Goal: Communication & Community: Ask a question

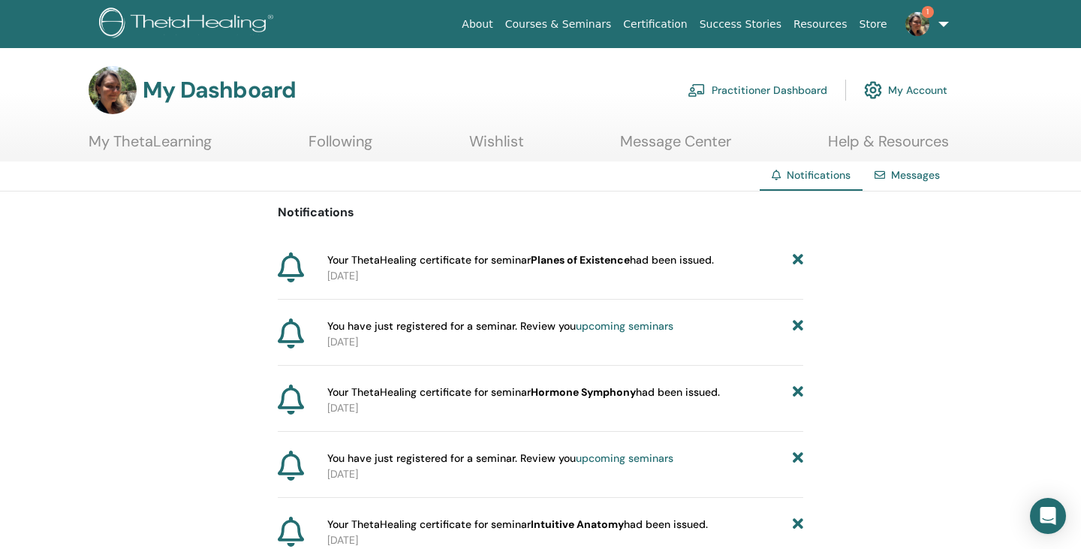
click at [164, 141] on link "My ThetaLearning" at bounding box center [150, 146] width 123 height 29
click at [496, 26] on link "About" at bounding box center [477, 25] width 43 height 28
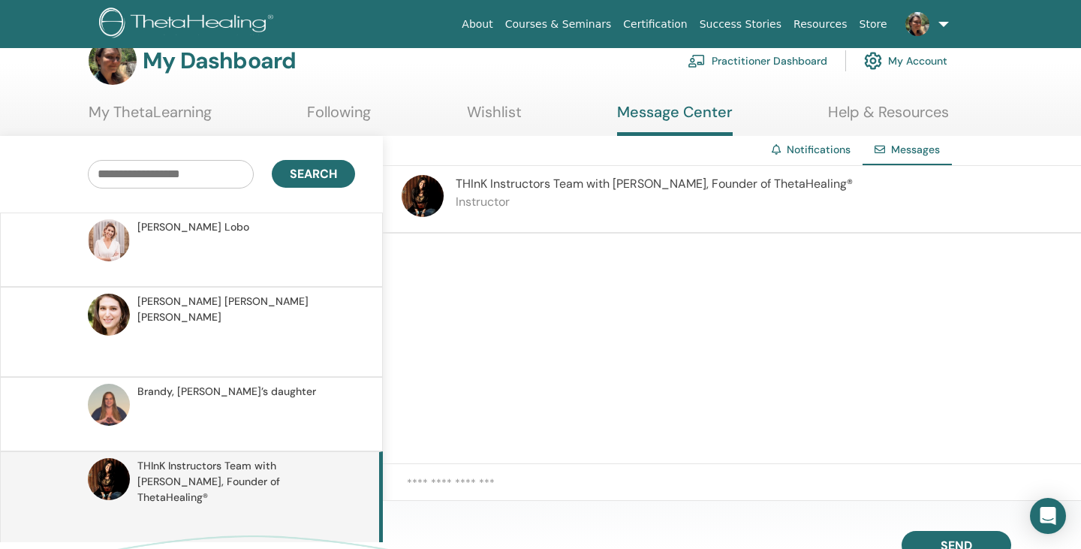
scroll to position [43, 0]
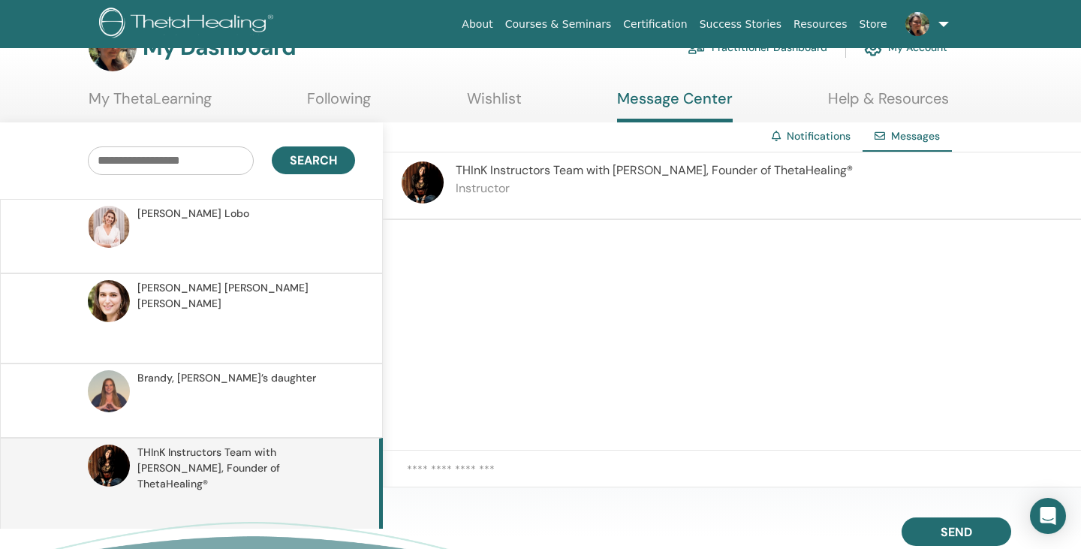
click at [706, 466] on textarea at bounding box center [744, 478] width 674 height 34
type textarea "*"
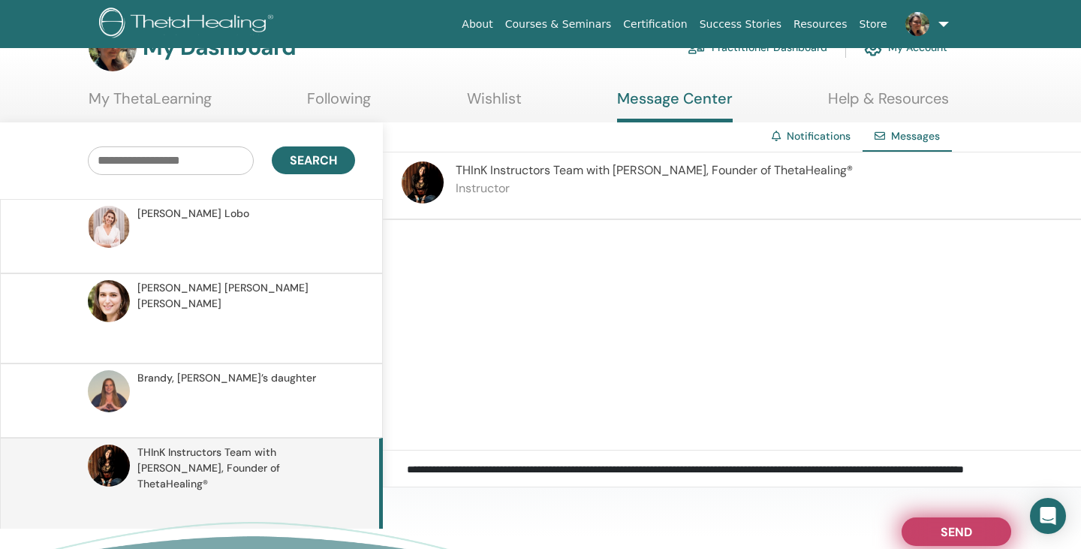
type textarea "**********"
click at [948, 534] on span "Send" at bounding box center [957, 529] width 32 height 11
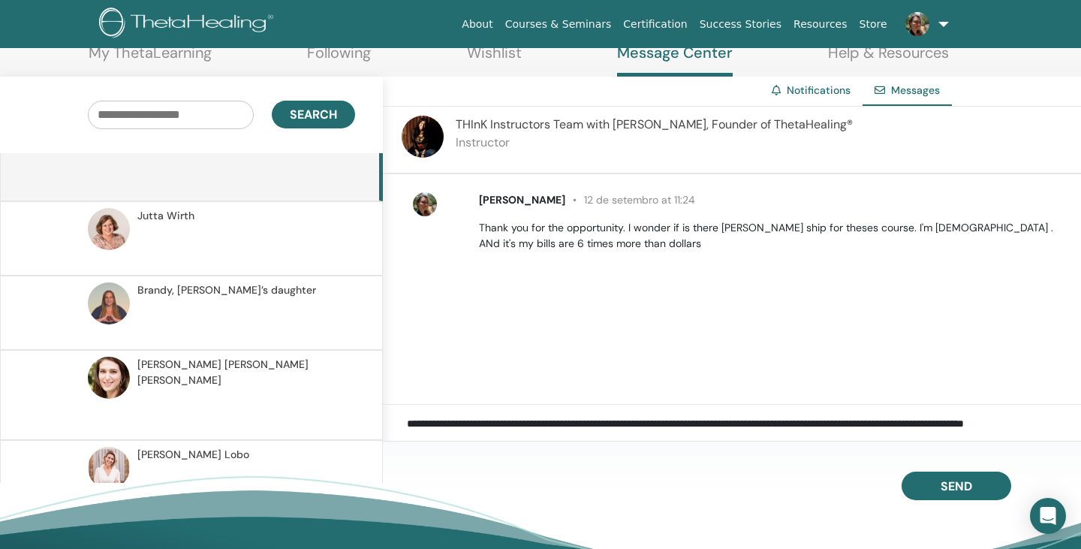
scroll to position [0, 0]
